Goal: Information Seeking & Learning: Learn about a topic

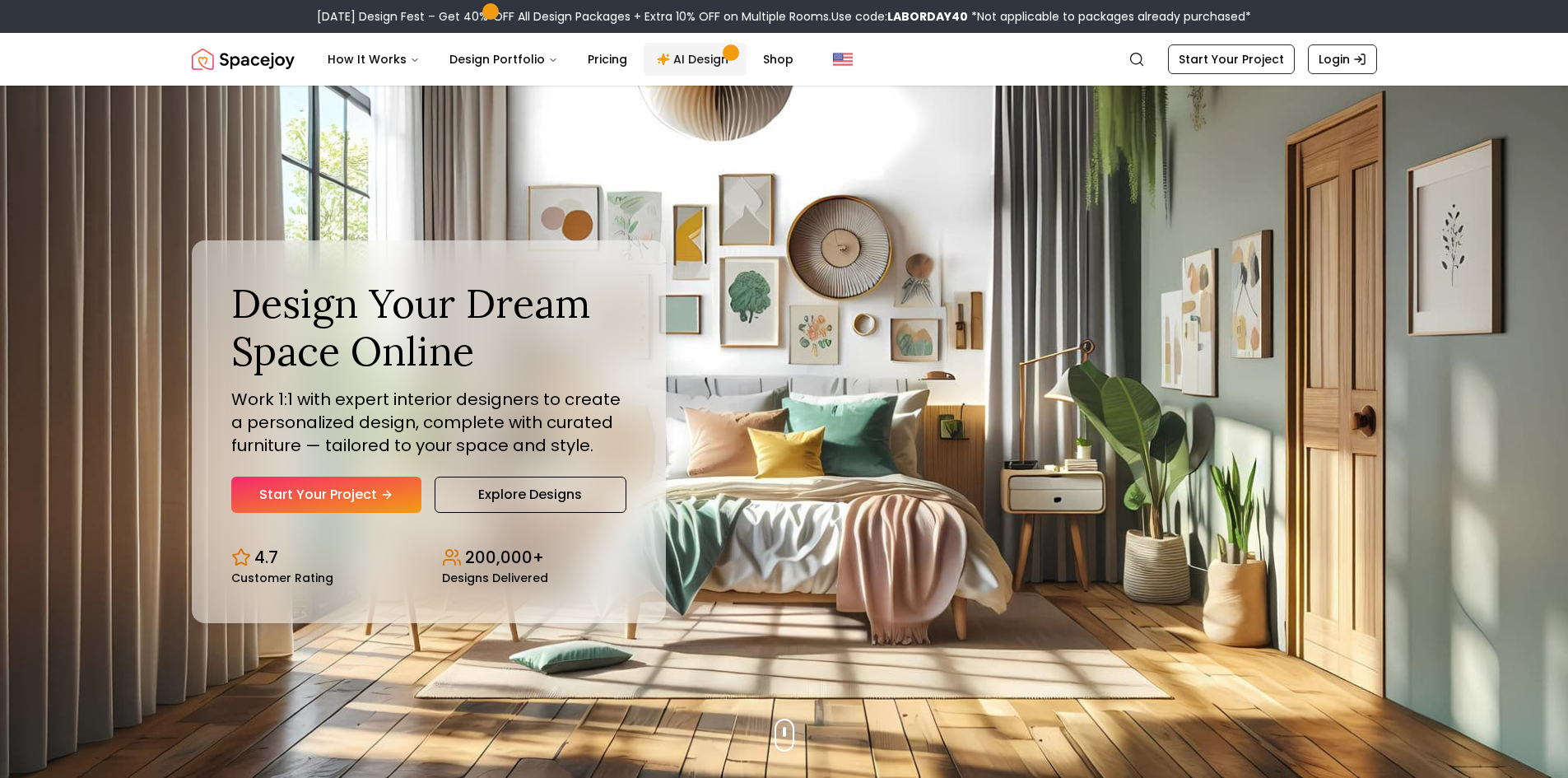
click at [660, 65] on link "AI Design" at bounding box center [695, 59] width 103 height 33
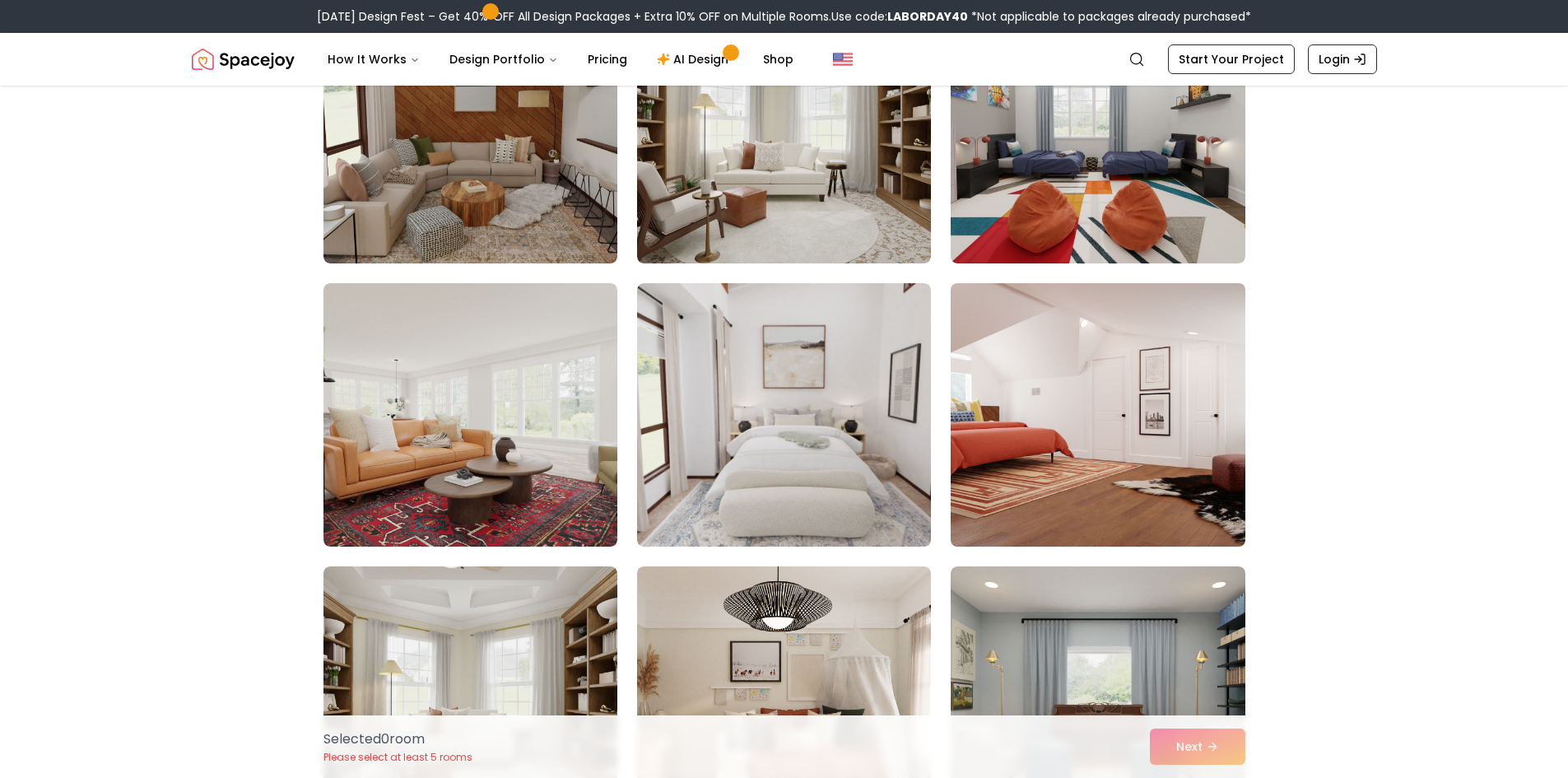
scroll to position [2635, 0]
